Goal: Transaction & Acquisition: Obtain resource

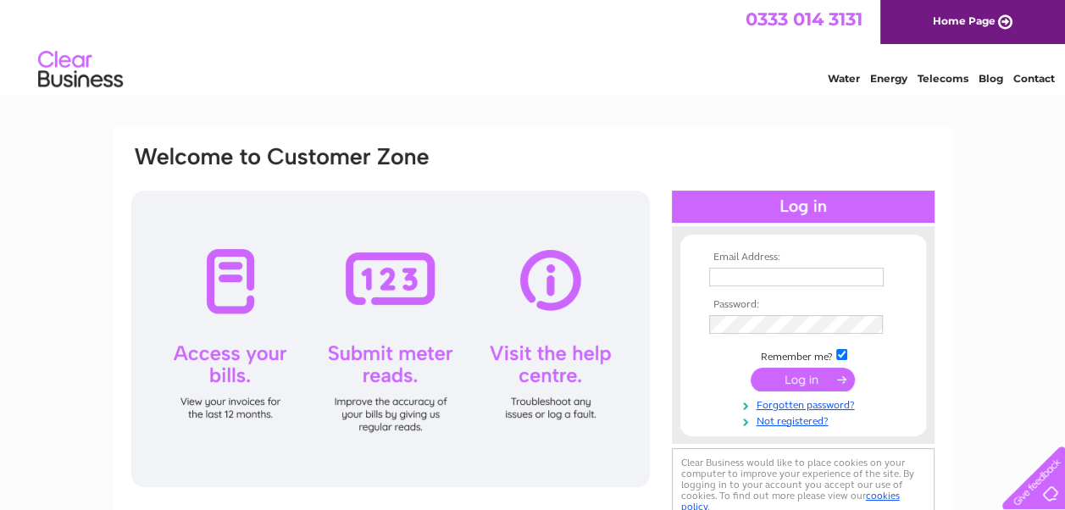
type input "accounts@cooperbrothers.co.uk"
click at [823, 372] on input "submit" at bounding box center [803, 380] width 104 height 24
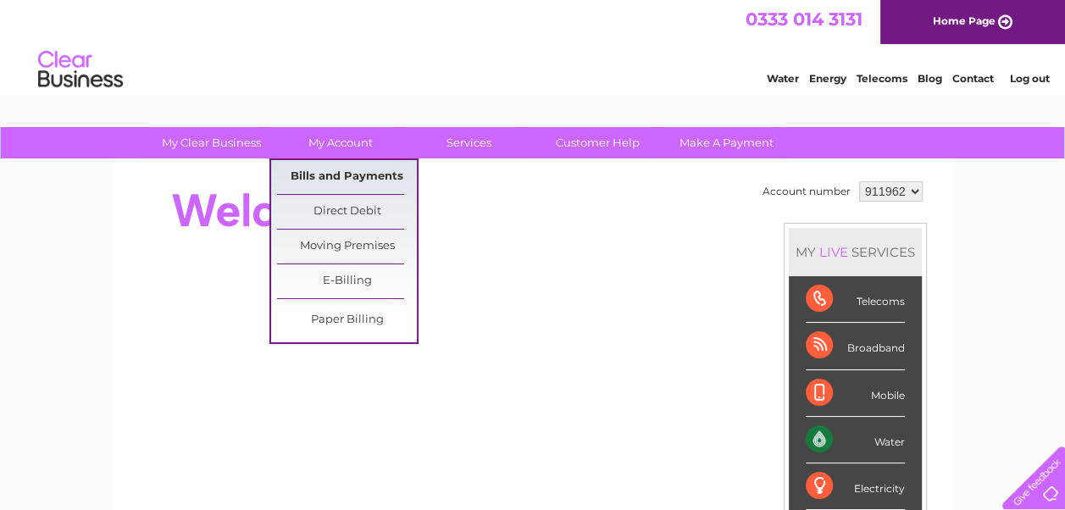
click at [349, 174] on link "Bills and Payments" at bounding box center [347, 177] width 140 height 34
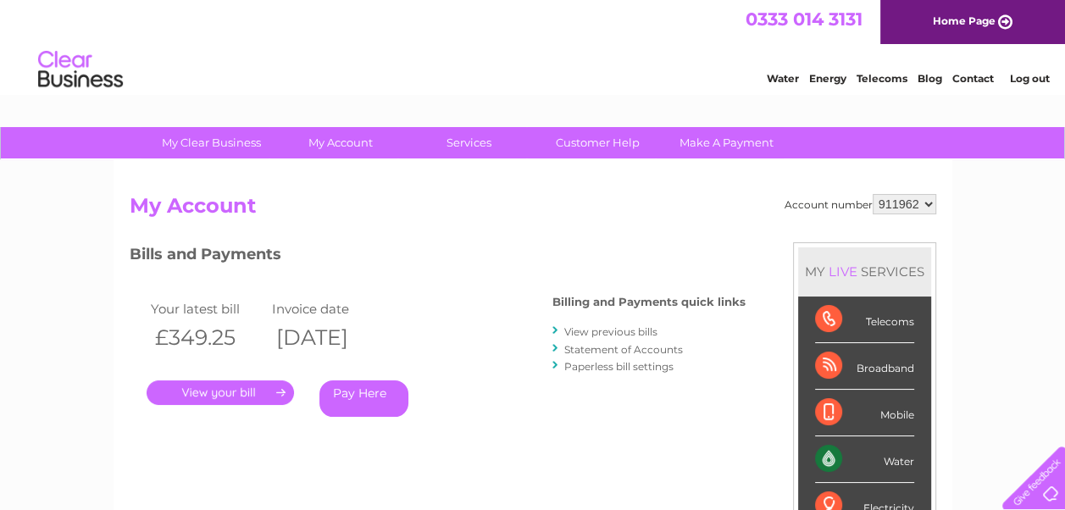
click at [245, 388] on link "." at bounding box center [220, 392] width 147 height 25
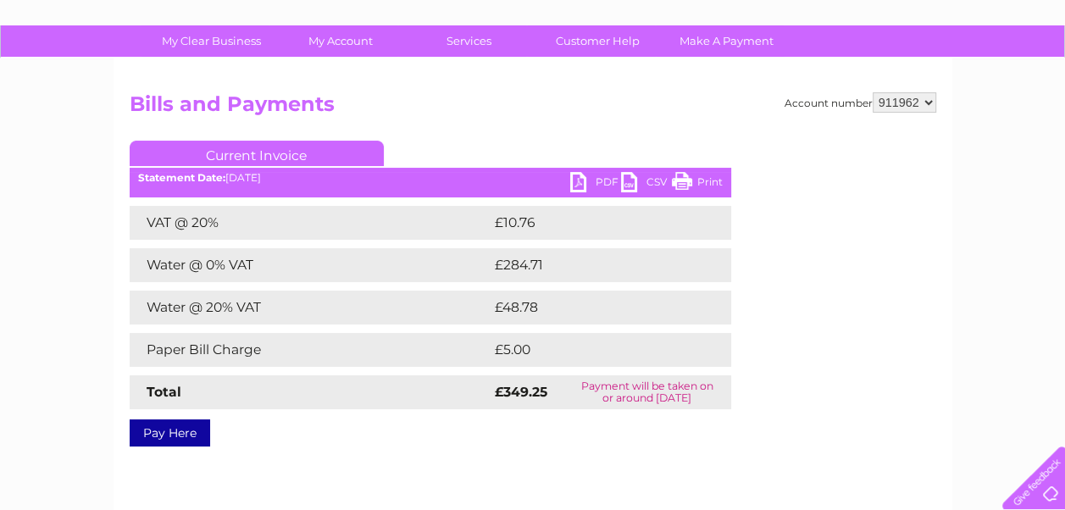
scroll to position [254, 0]
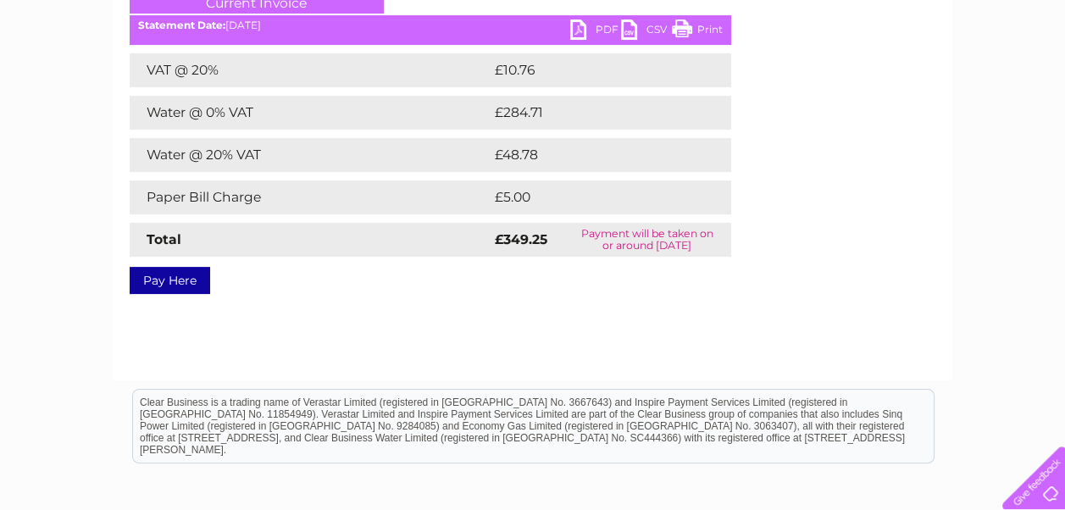
click at [601, 27] on link "PDF" at bounding box center [595, 31] width 51 height 25
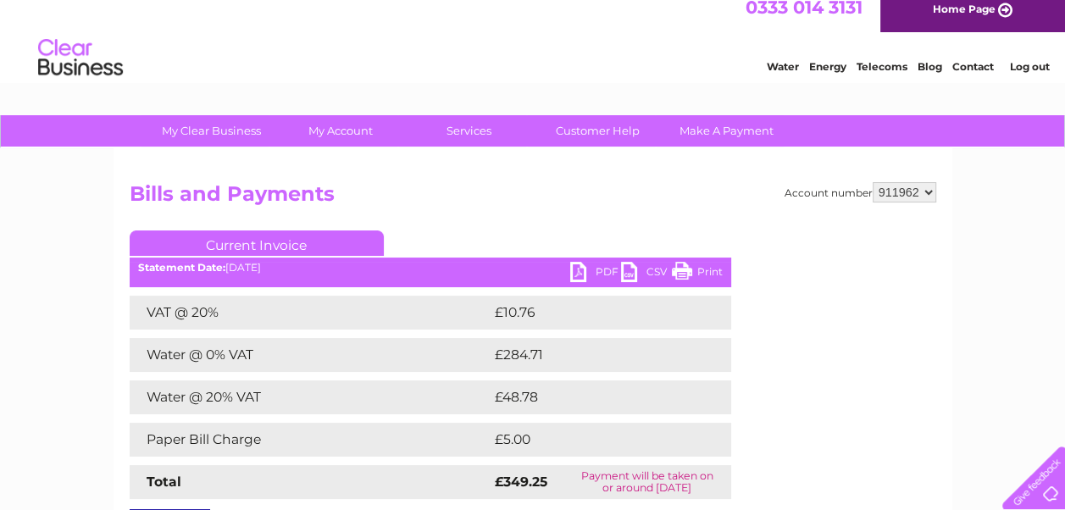
scroll to position [0, 0]
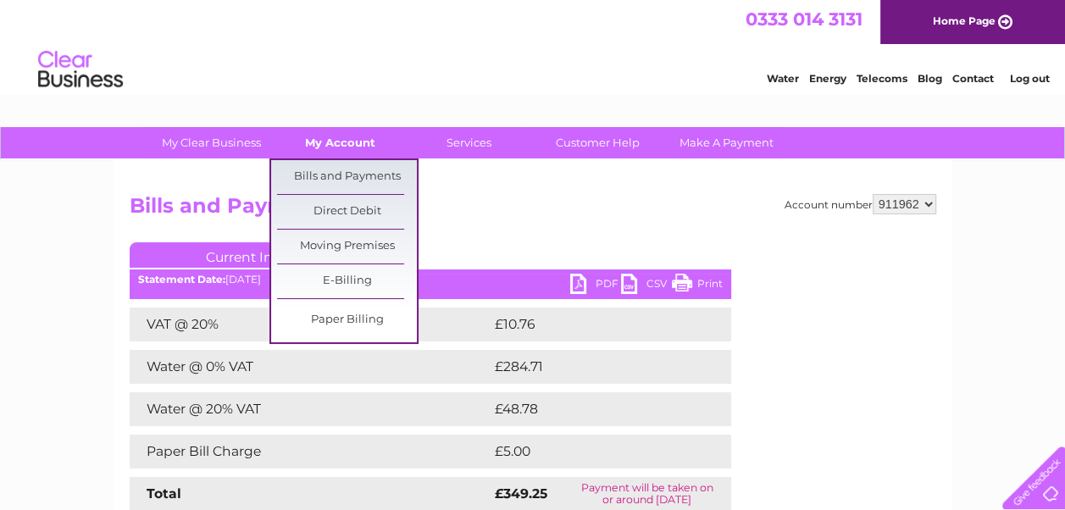
click at [356, 136] on link "My Account" at bounding box center [340, 142] width 140 height 31
click at [356, 173] on link "Bills and Payments" at bounding box center [347, 177] width 140 height 34
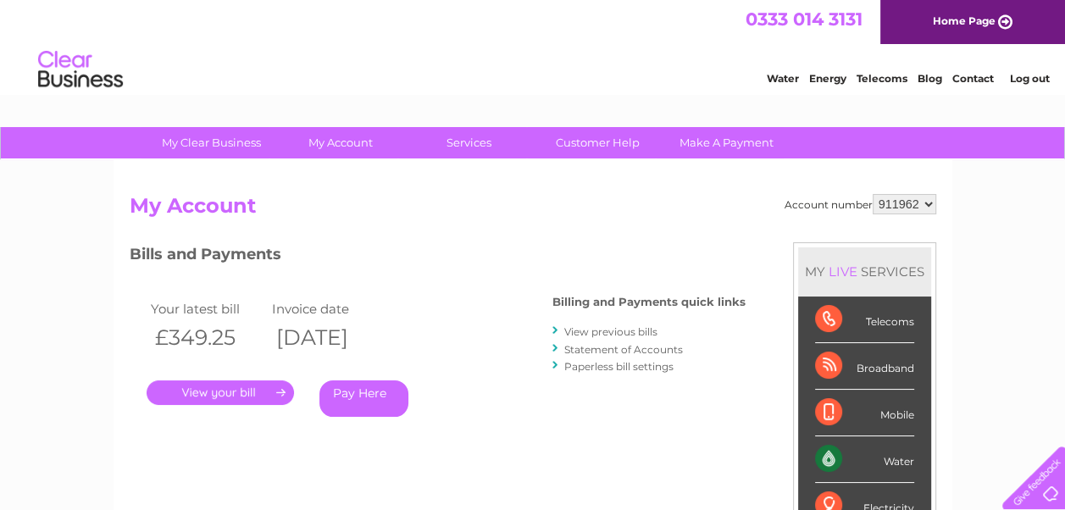
click at [600, 330] on link "View previous bills" at bounding box center [610, 331] width 93 height 13
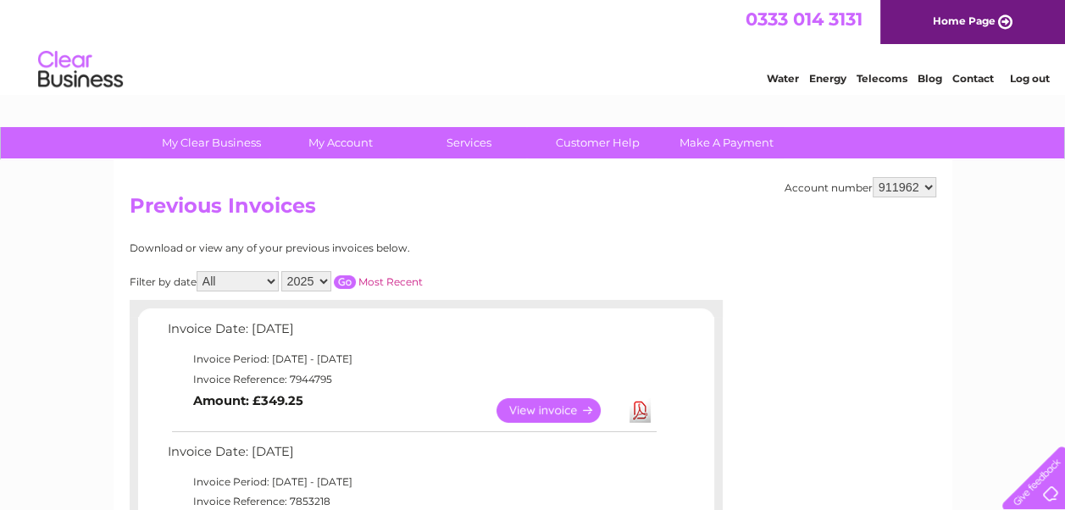
scroll to position [254, 0]
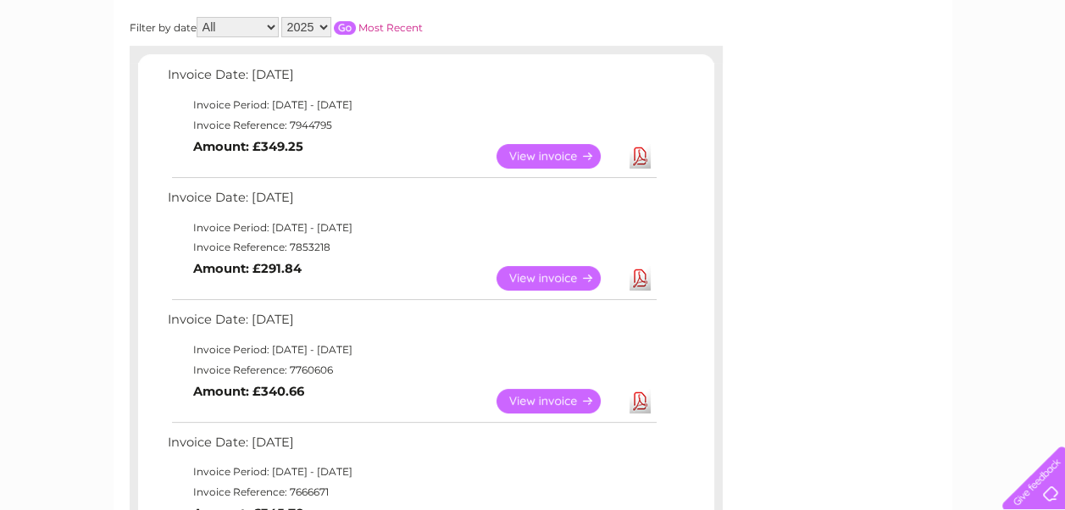
click at [526, 278] on link "View" at bounding box center [558, 278] width 125 height 25
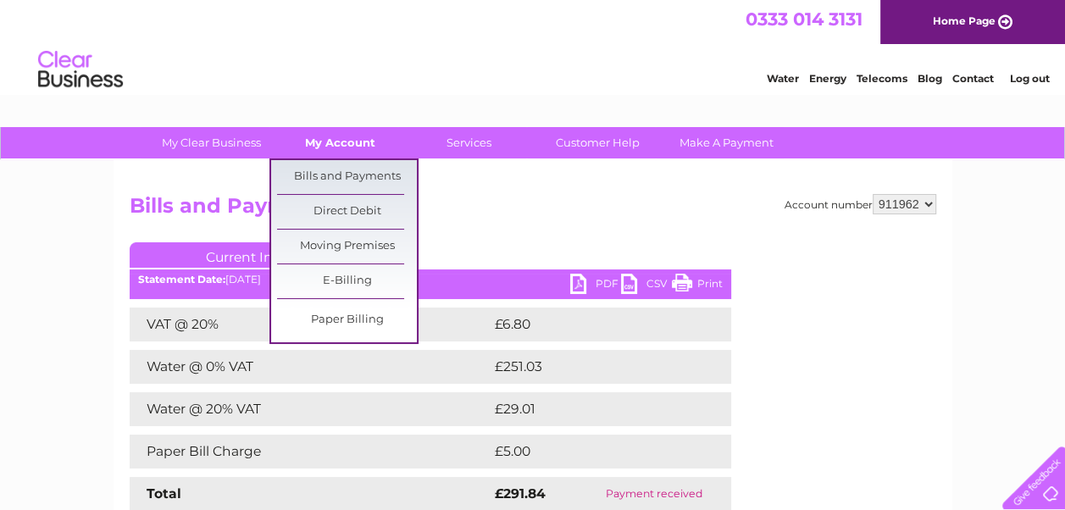
click at [330, 143] on link "My Account" at bounding box center [340, 142] width 140 height 31
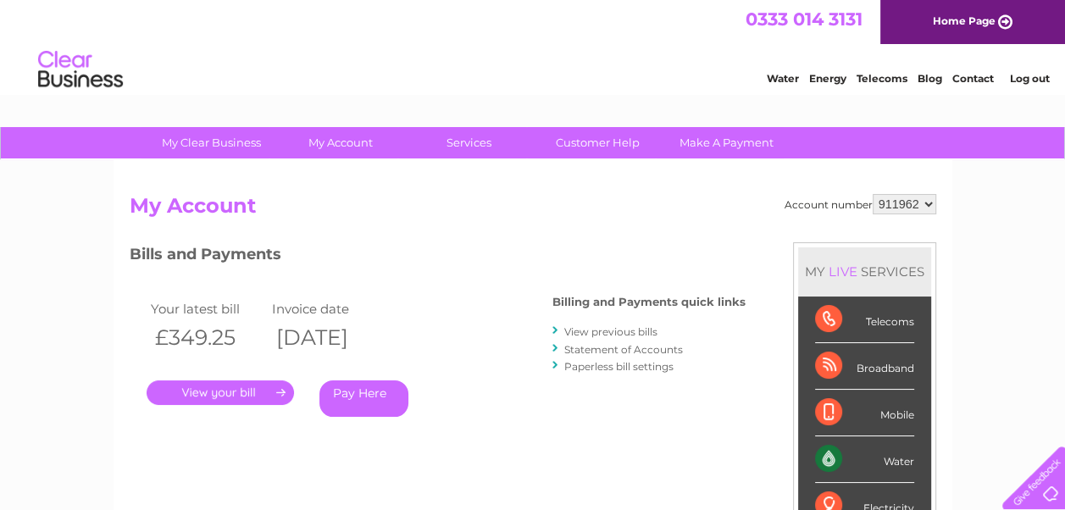
click at [925, 209] on select "911962" at bounding box center [905, 204] width 64 height 20
click at [1029, 80] on link "Log out" at bounding box center [1029, 78] width 40 height 13
